Goal: Task Accomplishment & Management: Use online tool/utility

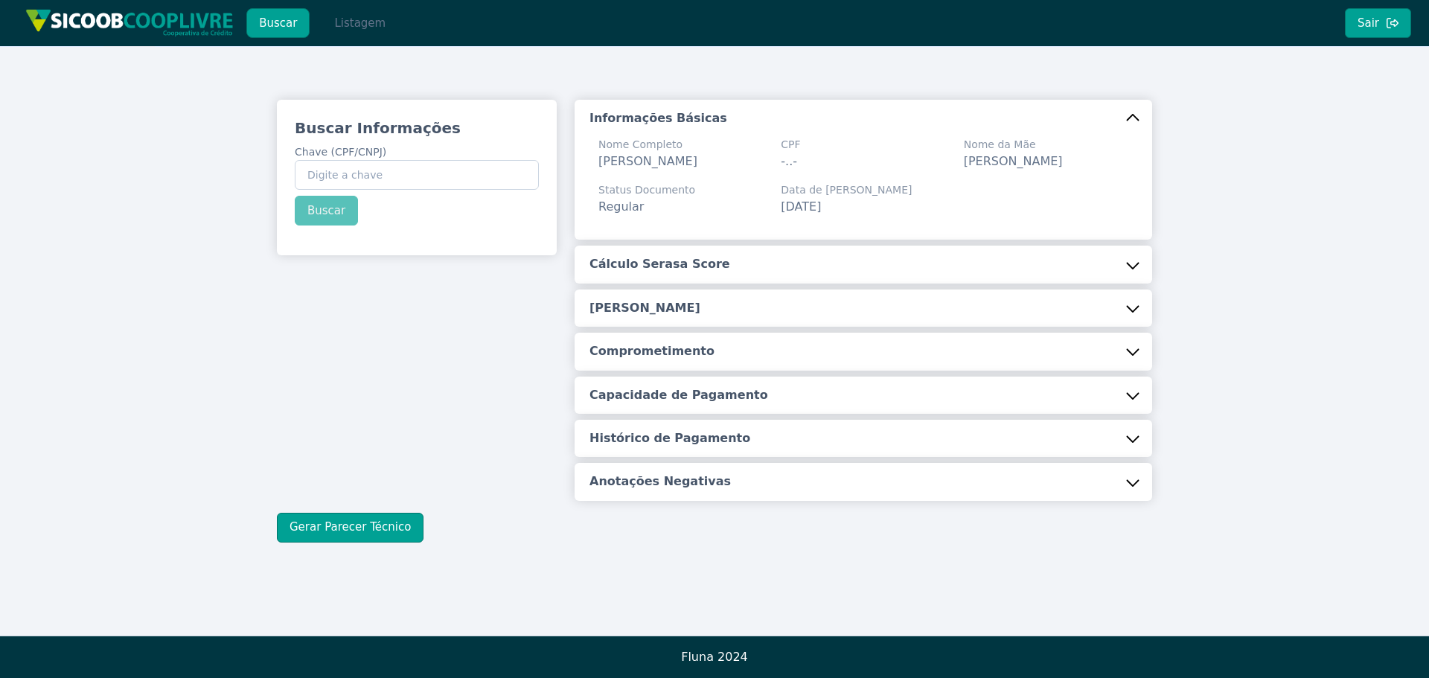
click at [361, 25] on button "Listagem" at bounding box center [360, 23] width 77 height 30
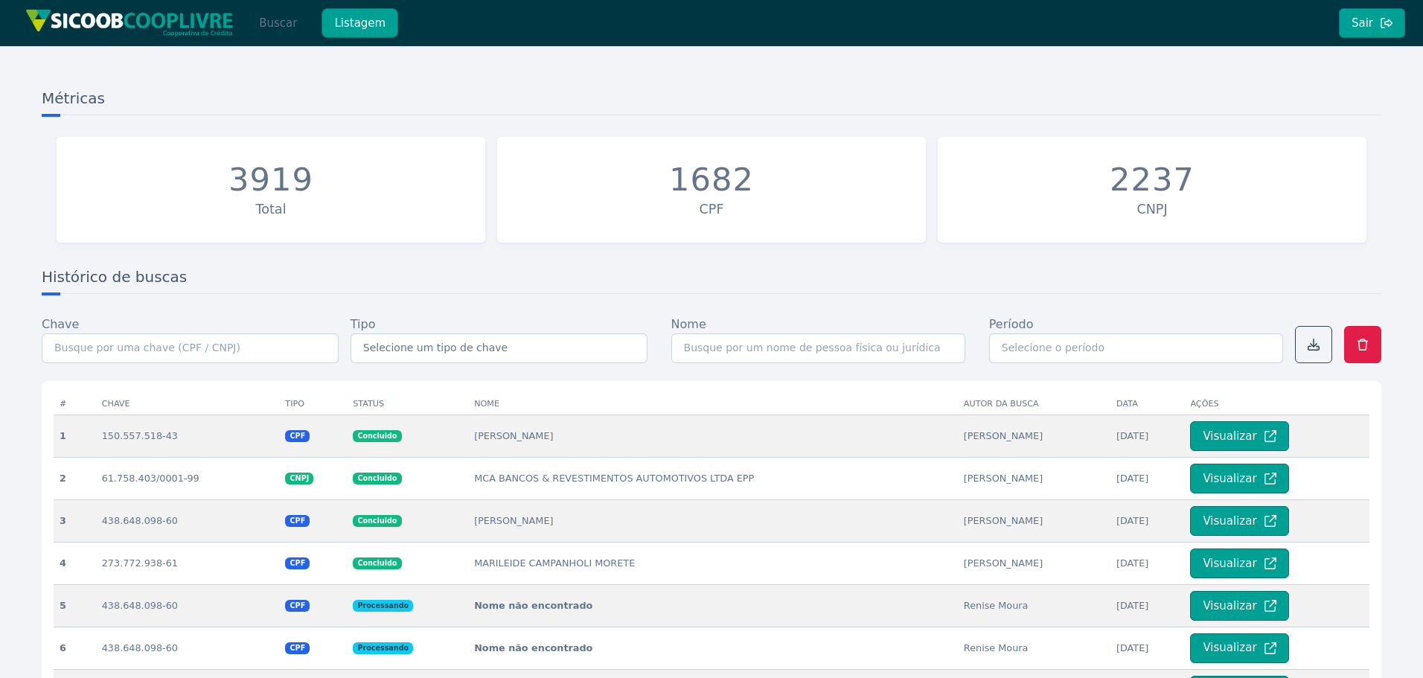
click at [272, 25] on button "Buscar" at bounding box center [277, 23] width 63 height 30
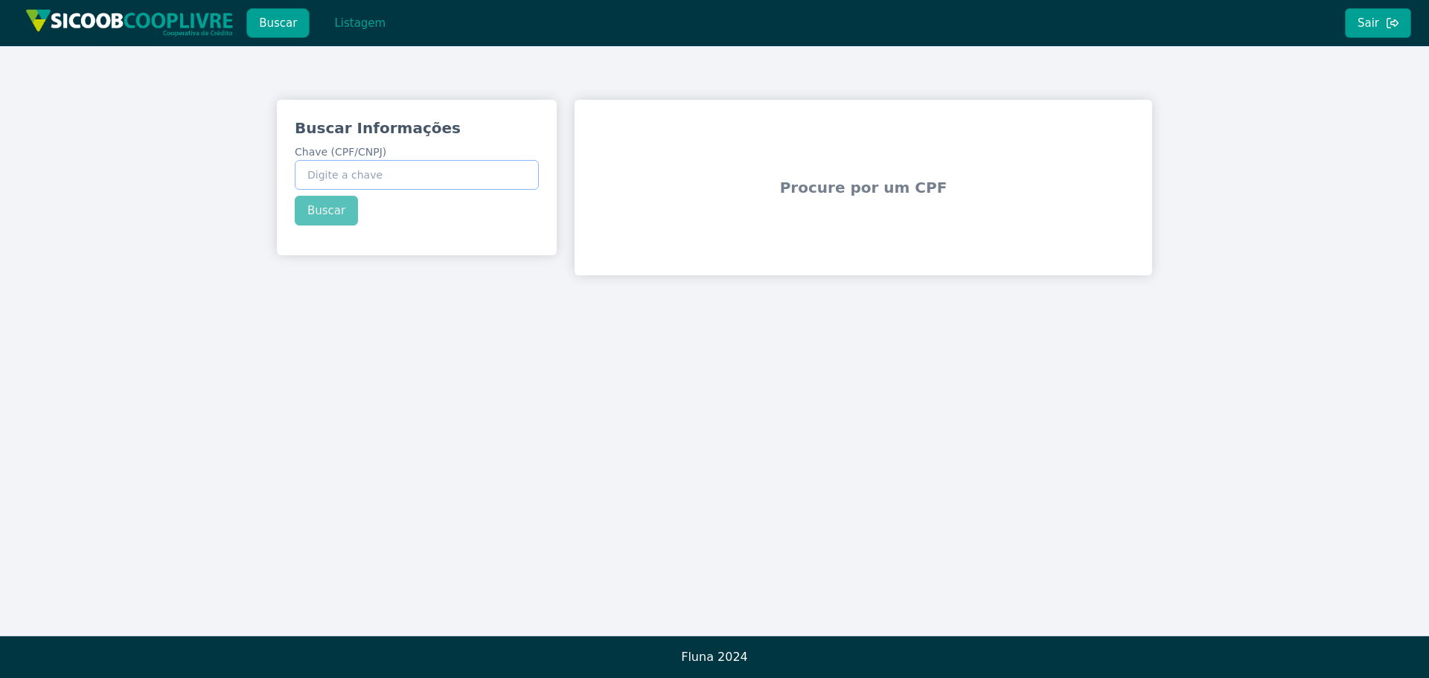
drag, startPoint x: 357, startPoint y: 179, endPoint x: 346, endPoint y: 190, distance: 15.3
click at [357, 179] on input "Chave (CPF/CNPJ)" at bounding box center [417, 175] width 244 height 30
paste input "48.711.474/0001-78"
type input "48.711.474/0001-78"
click at [322, 209] on button "Buscar" at bounding box center [326, 211] width 63 height 30
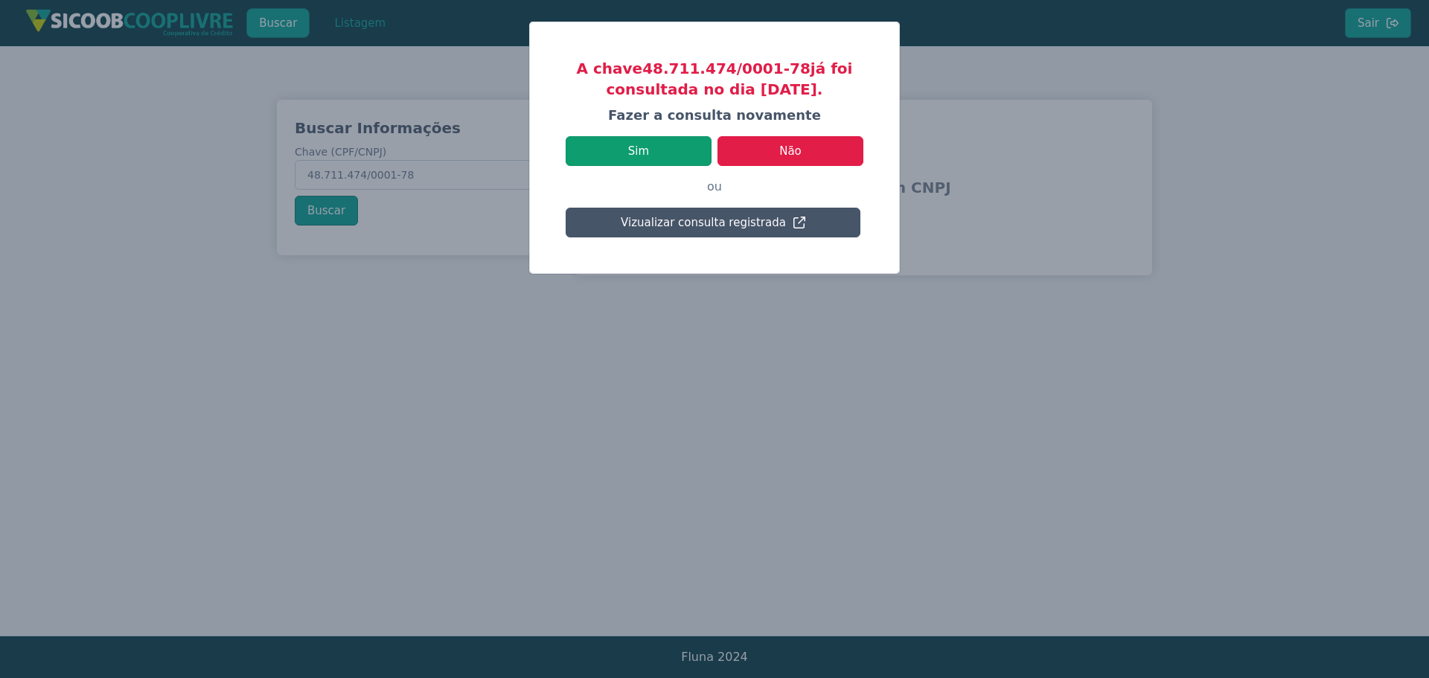
click at [668, 152] on button "Sim" at bounding box center [639, 151] width 146 height 30
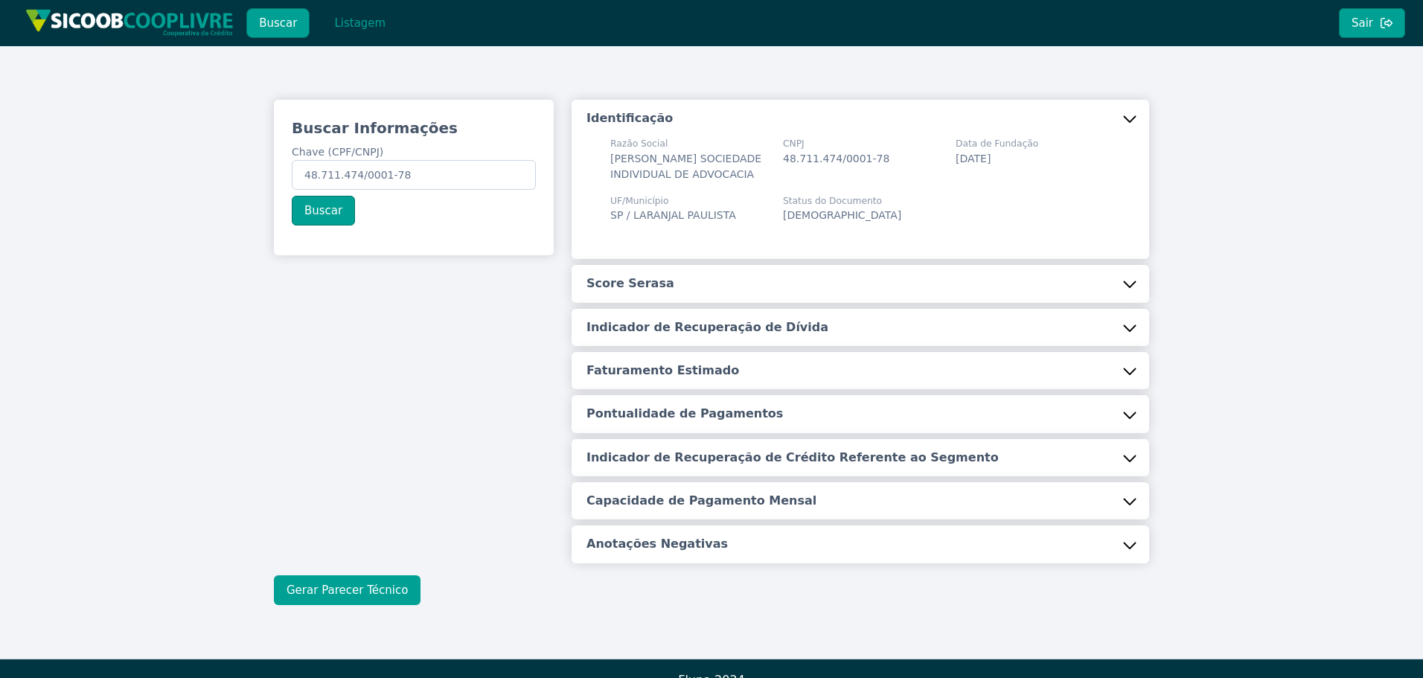
click at [300, 595] on button "Gerar Parecer Técnico" at bounding box center [347, 590] width 147 height 30
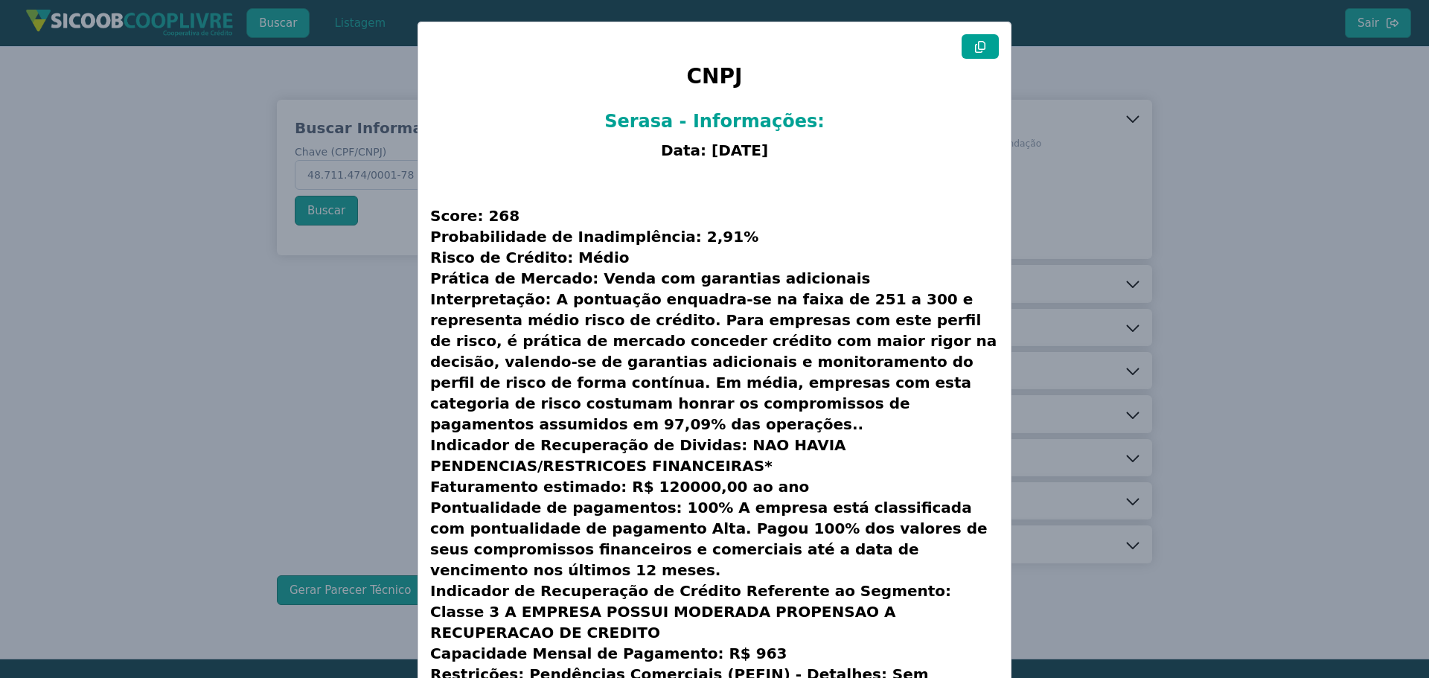
click at [988, 38] on button at bounding box center [980, 46] width 37 height 25
click at [136, 145] on modal-container "CNPJ Serasa - Informações: Data: [DATE] Score: 268 Probabilidade de Inadimplênc…" at bounding box center [714, 339] width 1429 height 678
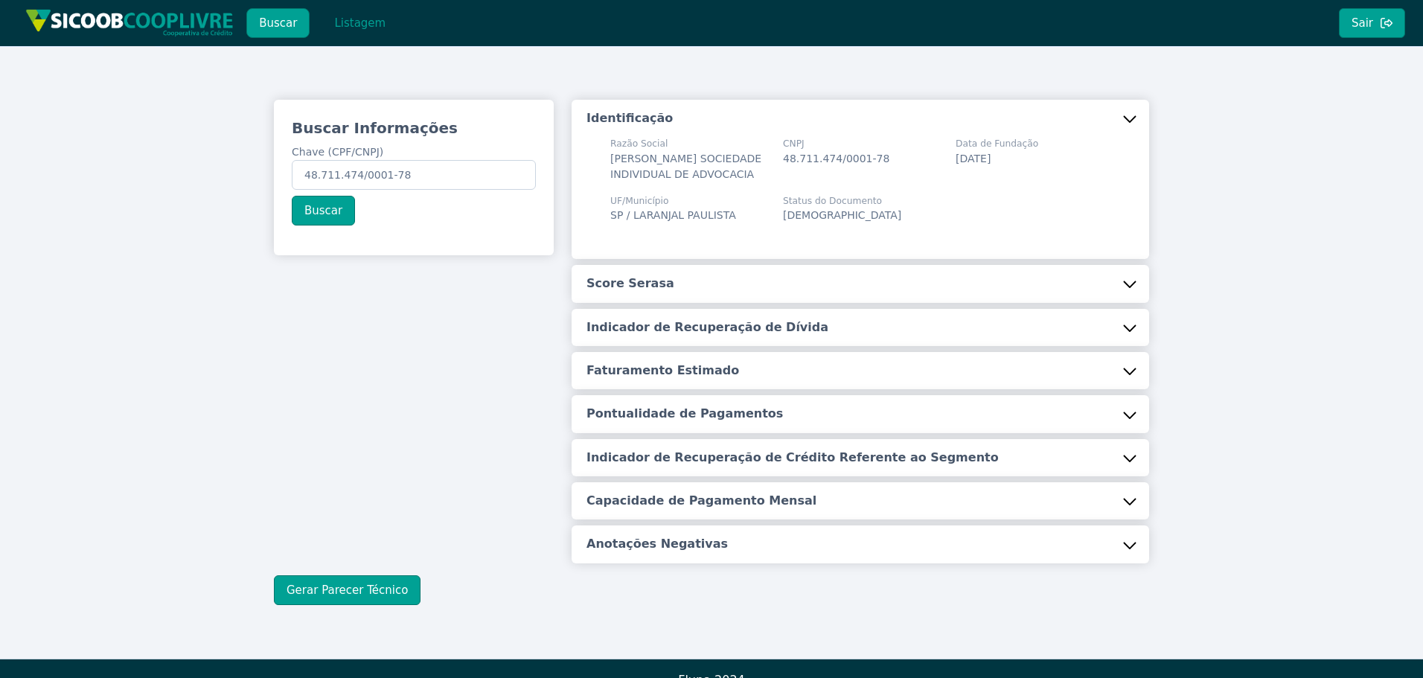
click at [374, 29] on button "Listagem" at bounding box center [360, 23] width 77 height 30
